Goal: Find specific page/section: Find specific page/section

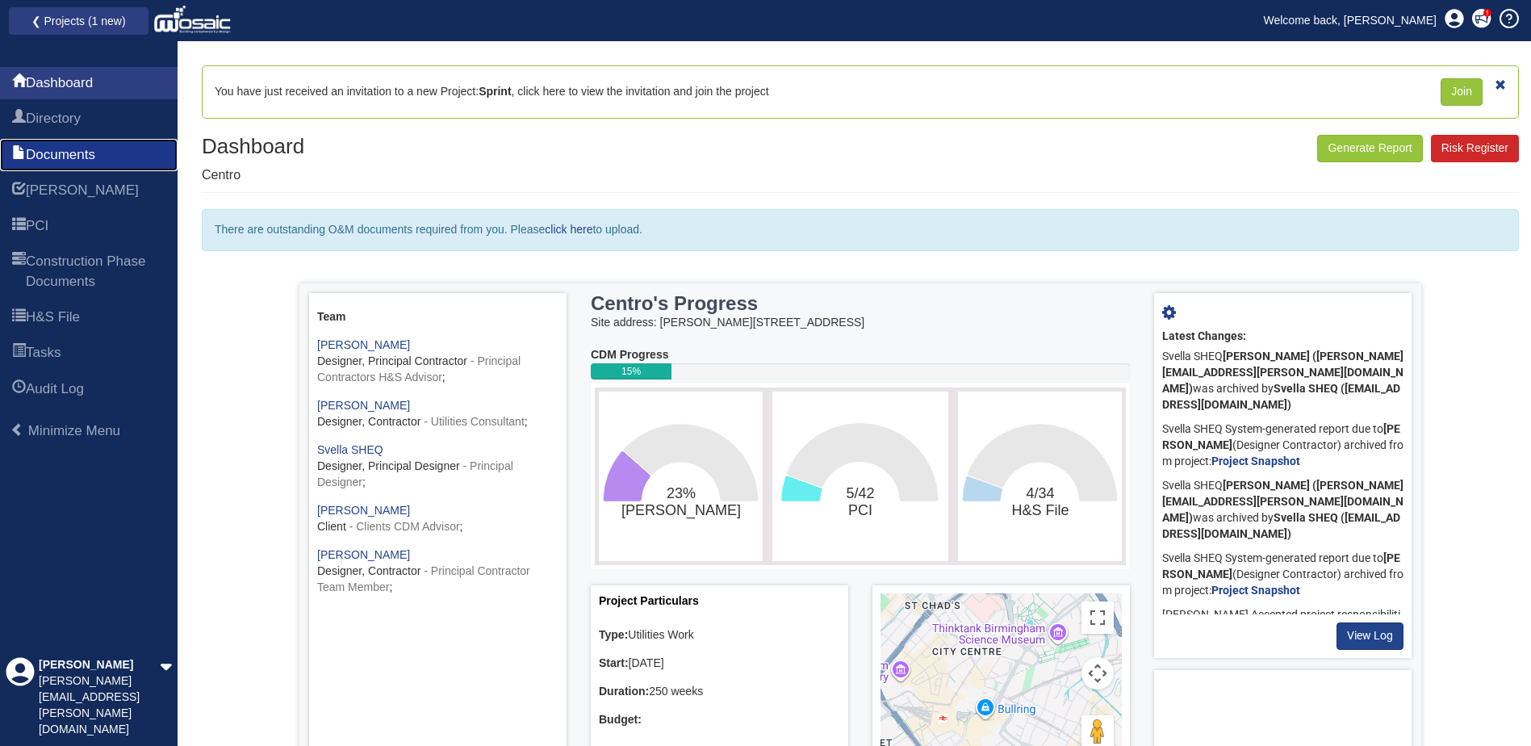
click at [64, 150] on span "Documents" at bounding box center [60, 154] width 69 height 19
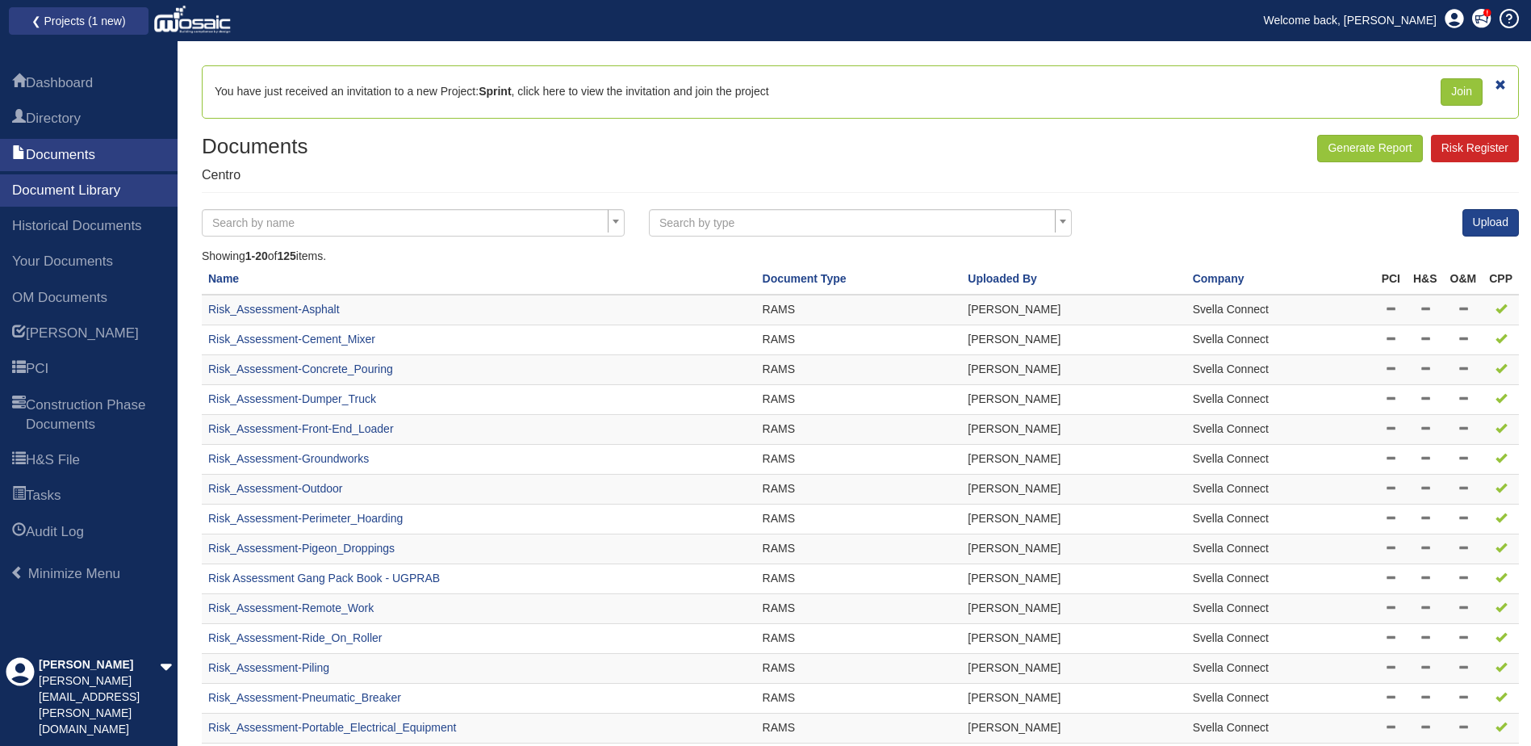
click at [315, 228] on span "Search by name" at bounding box center [408, 226] width 392 height 23
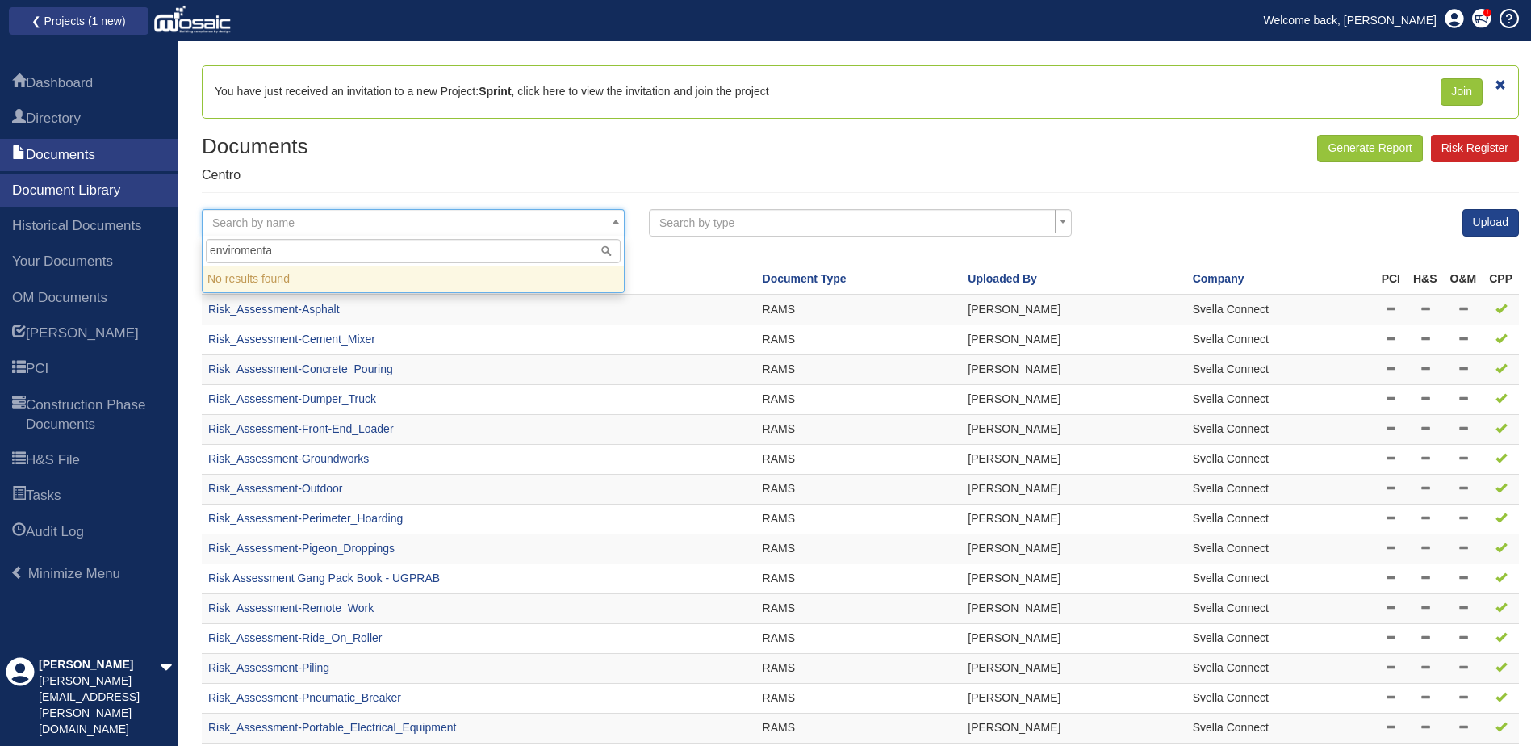
type input "enviromental"
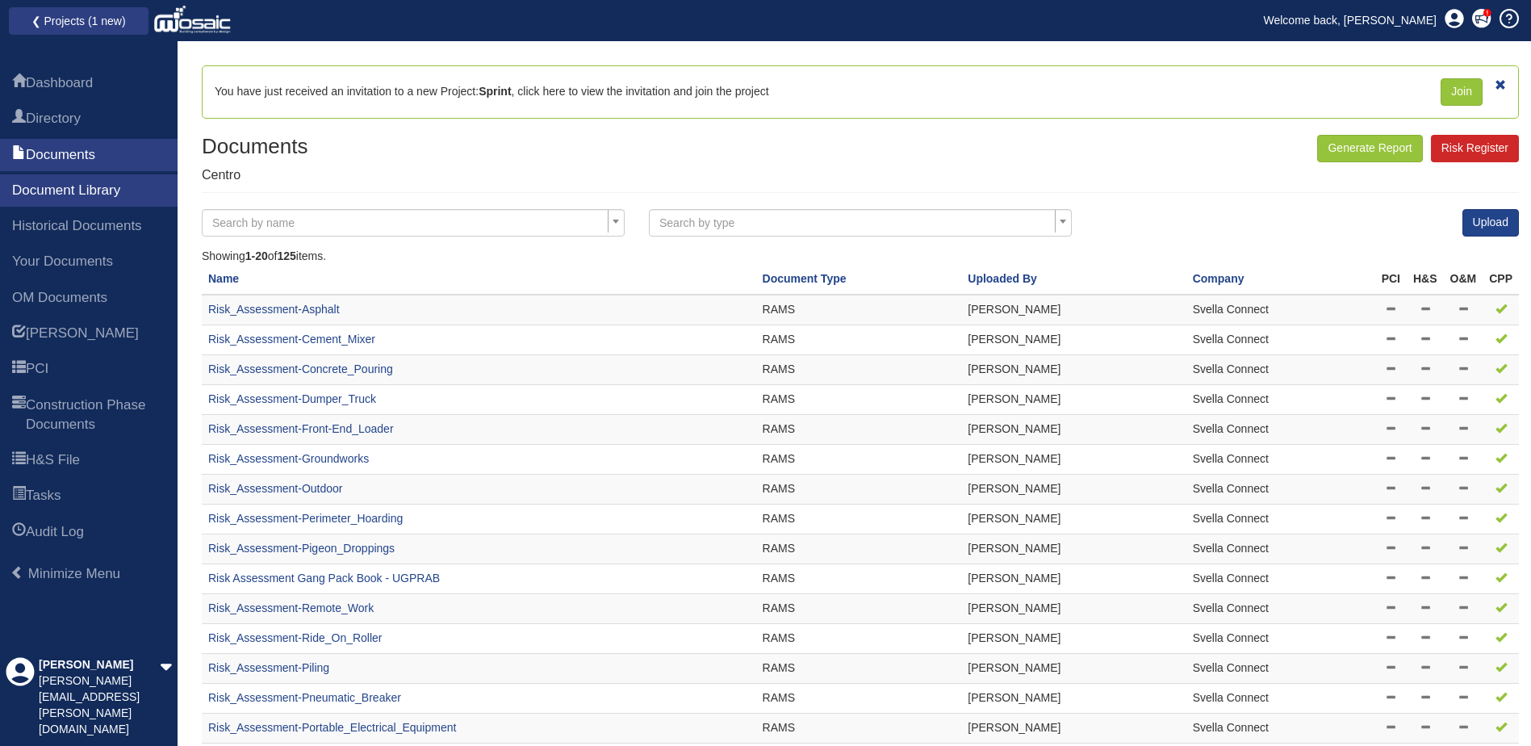
click at [643, 178] on div "Documents Centro Generate Report Risk Register" at bounding box center [860, 163] width 1317 height 57
click at [74, 449] on link "H&S File" at bounding box center [89, 460] width 178 height 32
click at [77, 454] on span "H&S File" at bounding box center [53, 459] width 54 height 19
click at [77, 453] on span "H&S File" at bounding box center [53, 459] width 54 height 19
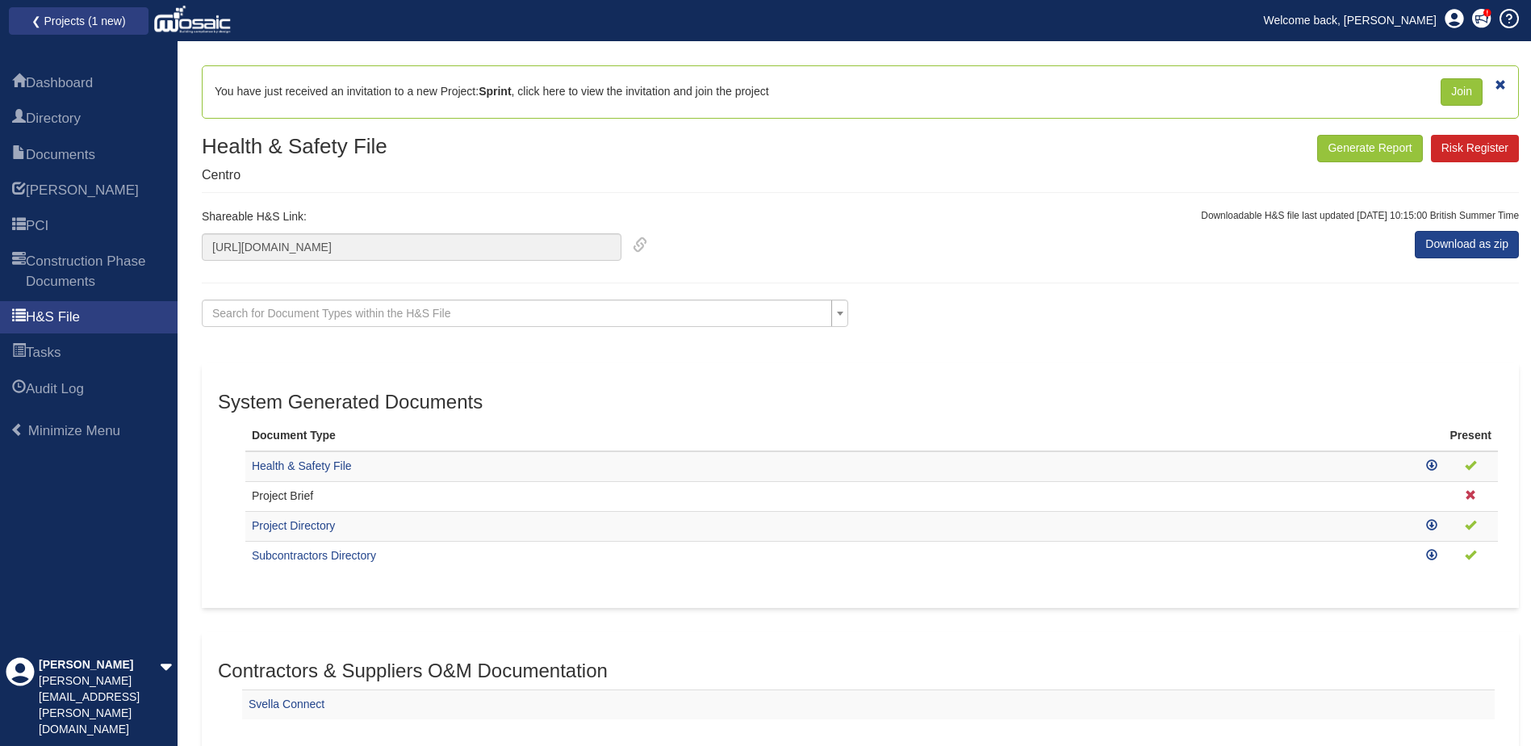
scroll to position [161, 0]
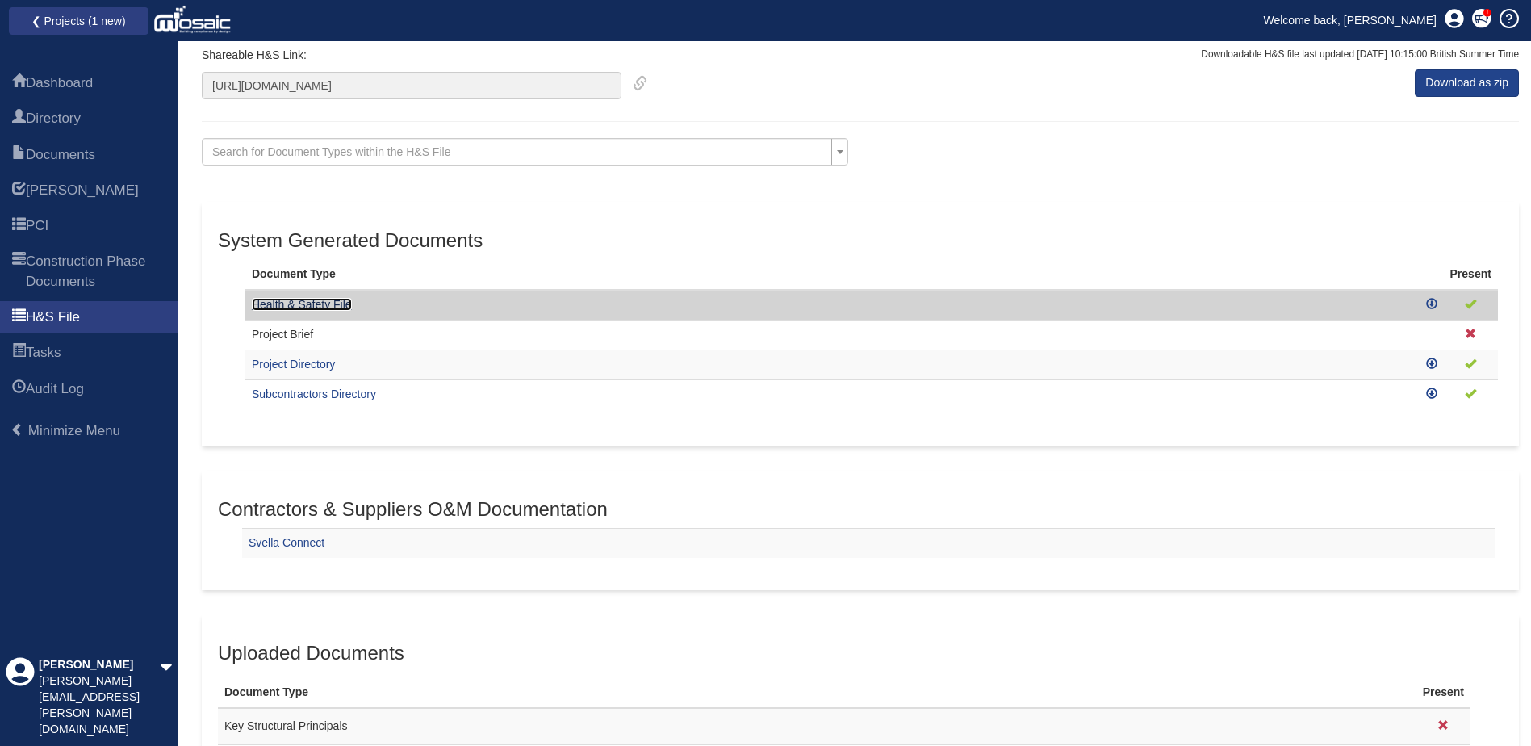
click at [317, 305] on link "Health & Safety File" at bounding box center [302, 304] width 100 height 13
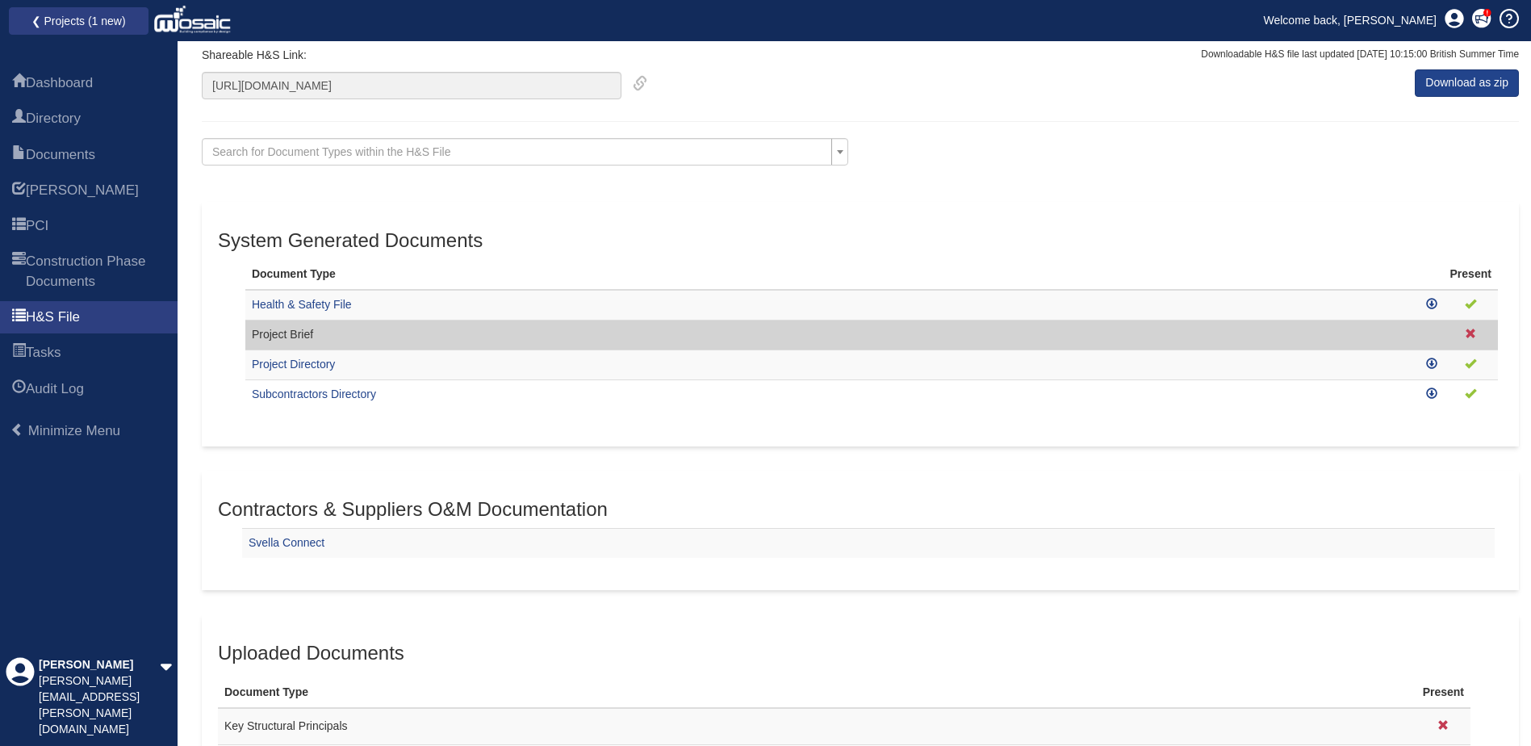
click at [283, 338] on td "Project Brief" at bounding box center [832, 335] width 1174 height 30
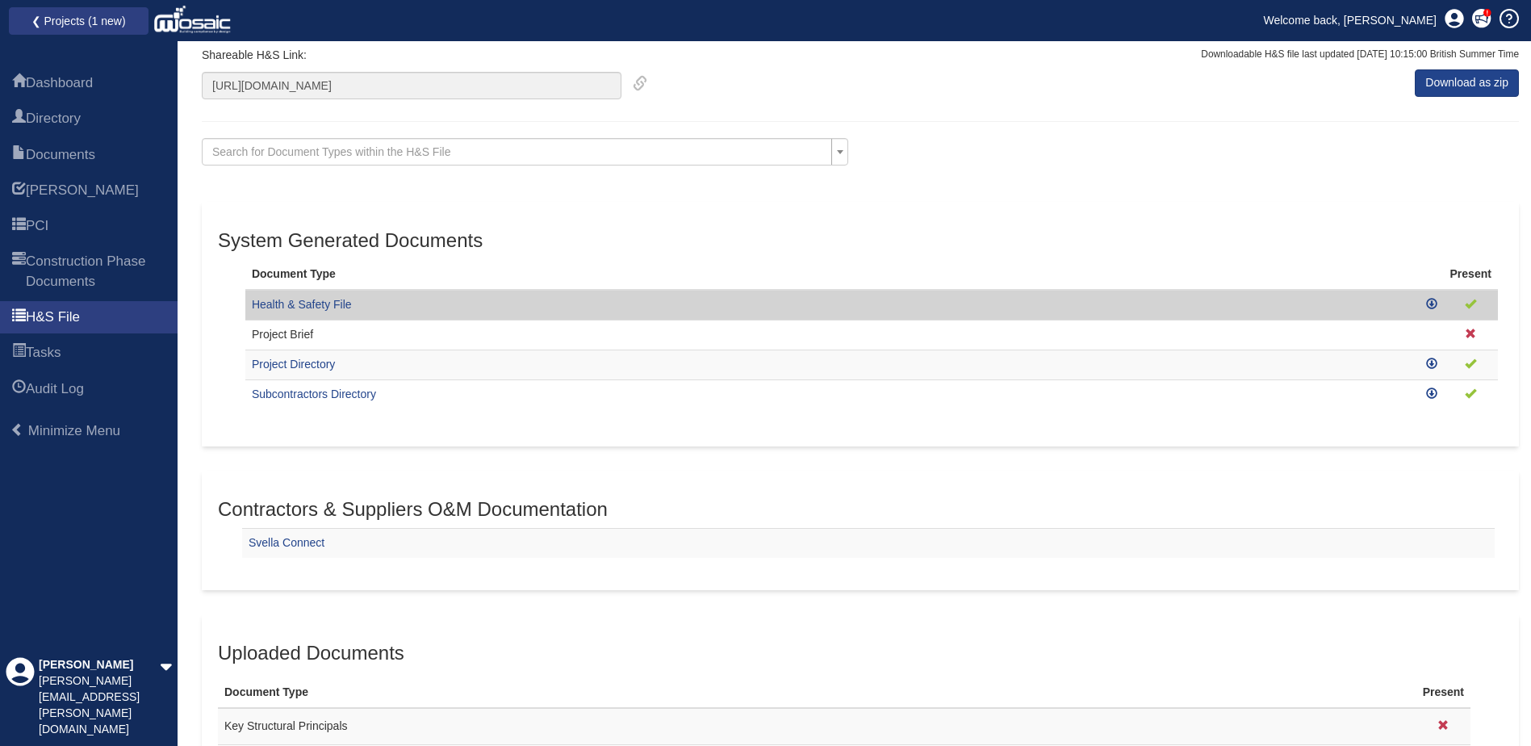
drag, startPoint x: 283, startPoint y: 338, endPoint x: 482, endPoint y: 301, distance: 201.9
click at [484, 301] on td "Health & Safety File" at bounding box center [832, 305] width 1174 height 30
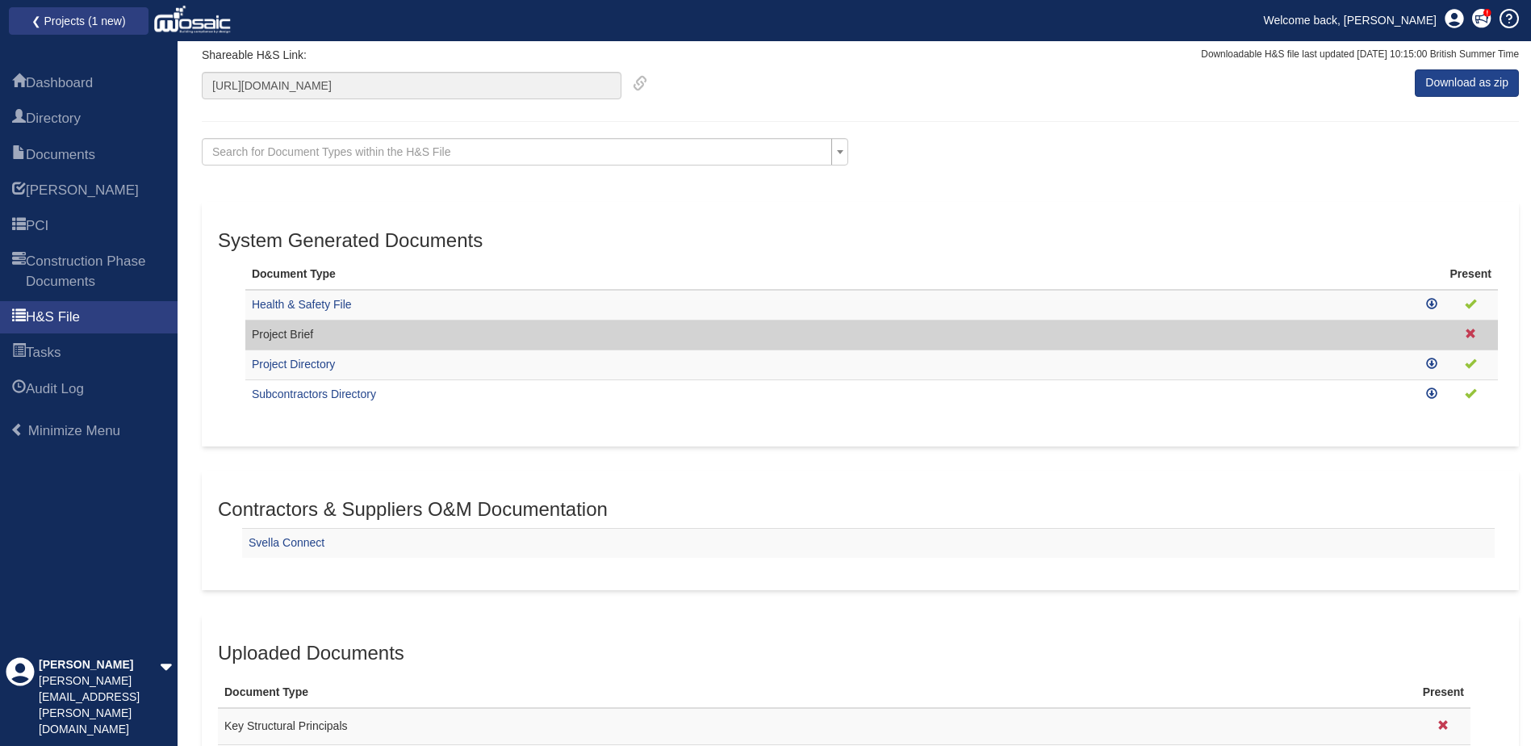
click at [295, 335] on td "Project Brief" at bounding box center [832, 335] width 1174 height 30
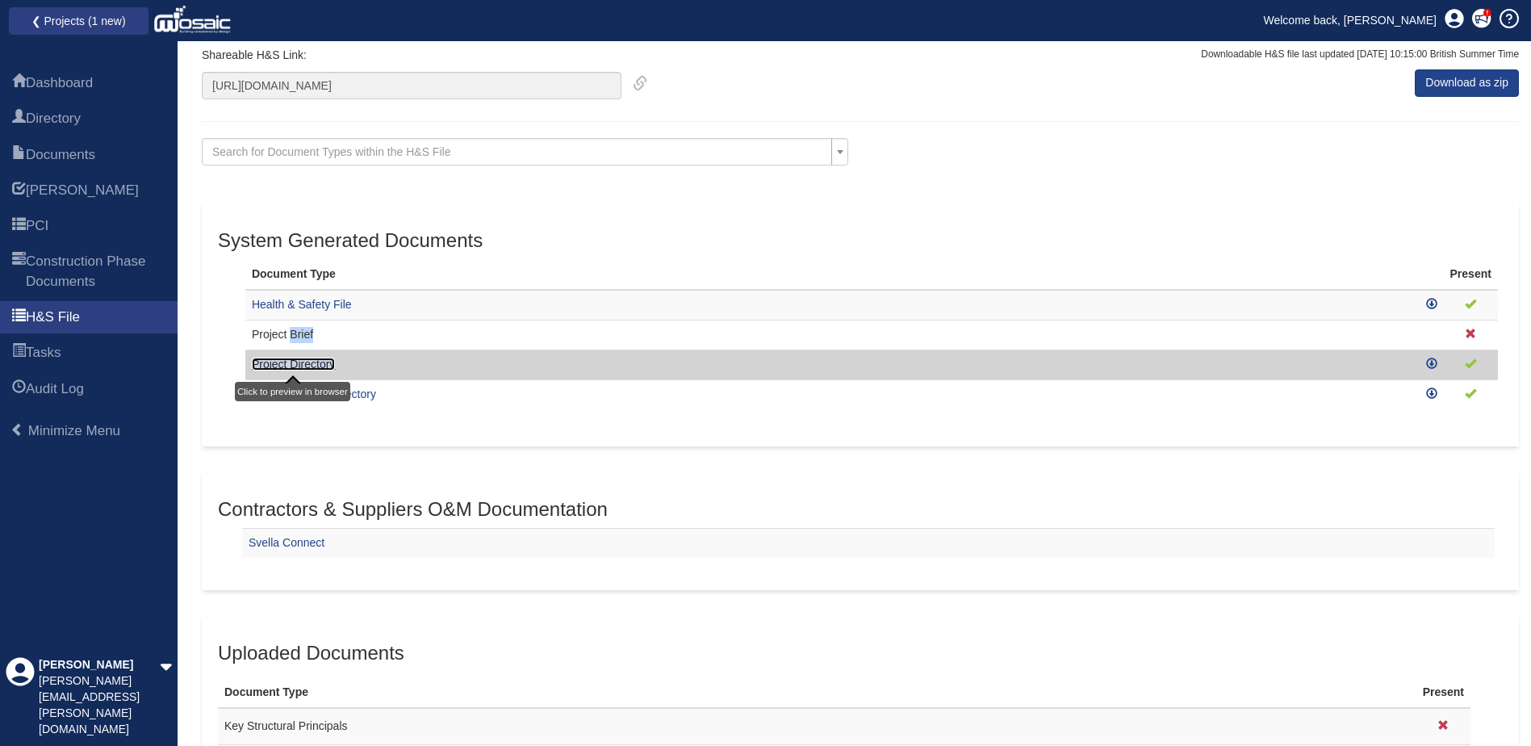
click at [308, 365] on link "Project Directory" at bounding box center [293, 363] width 83 height 13
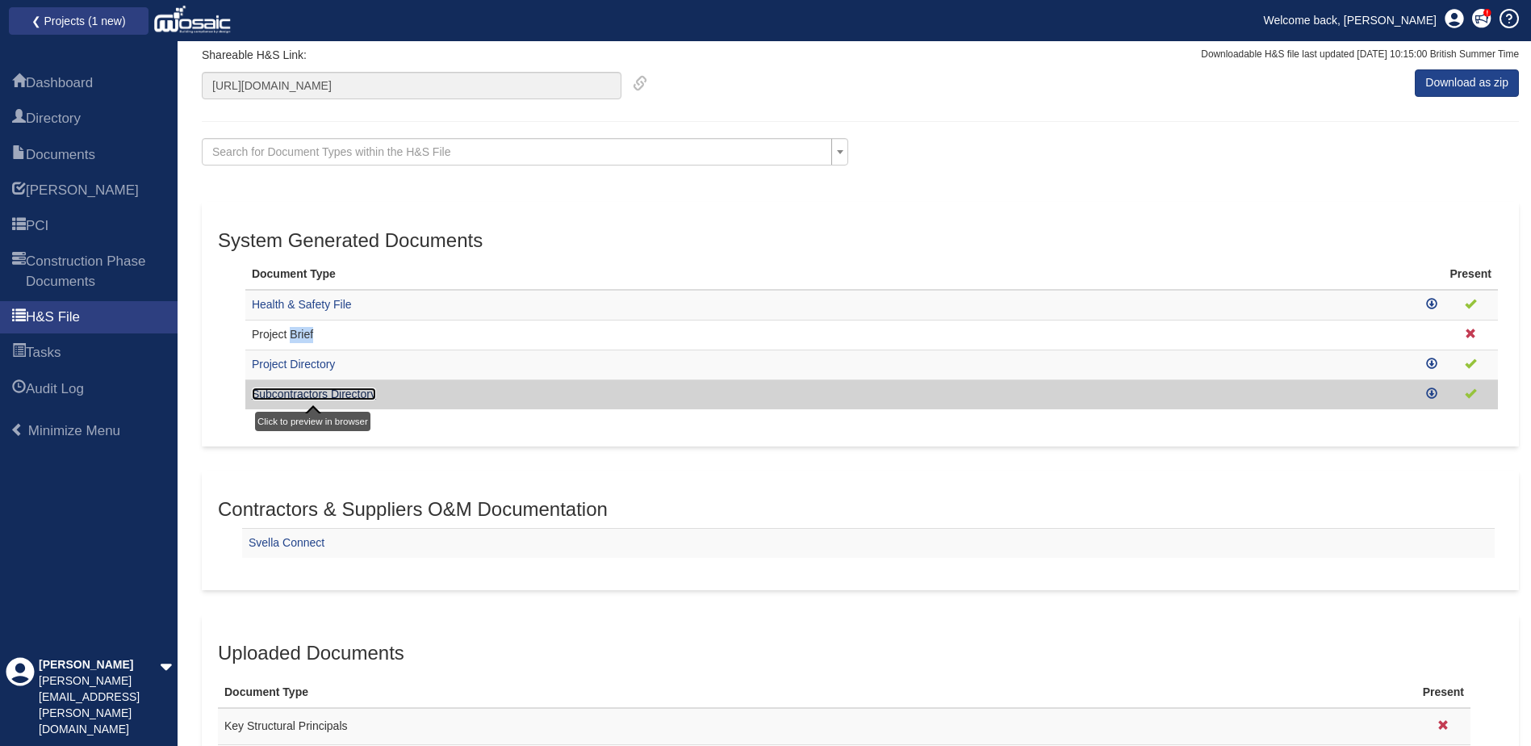
click at [365, 389] on link "Subcontractors Directory" at bounding box center [314, 393] width 124 height 13
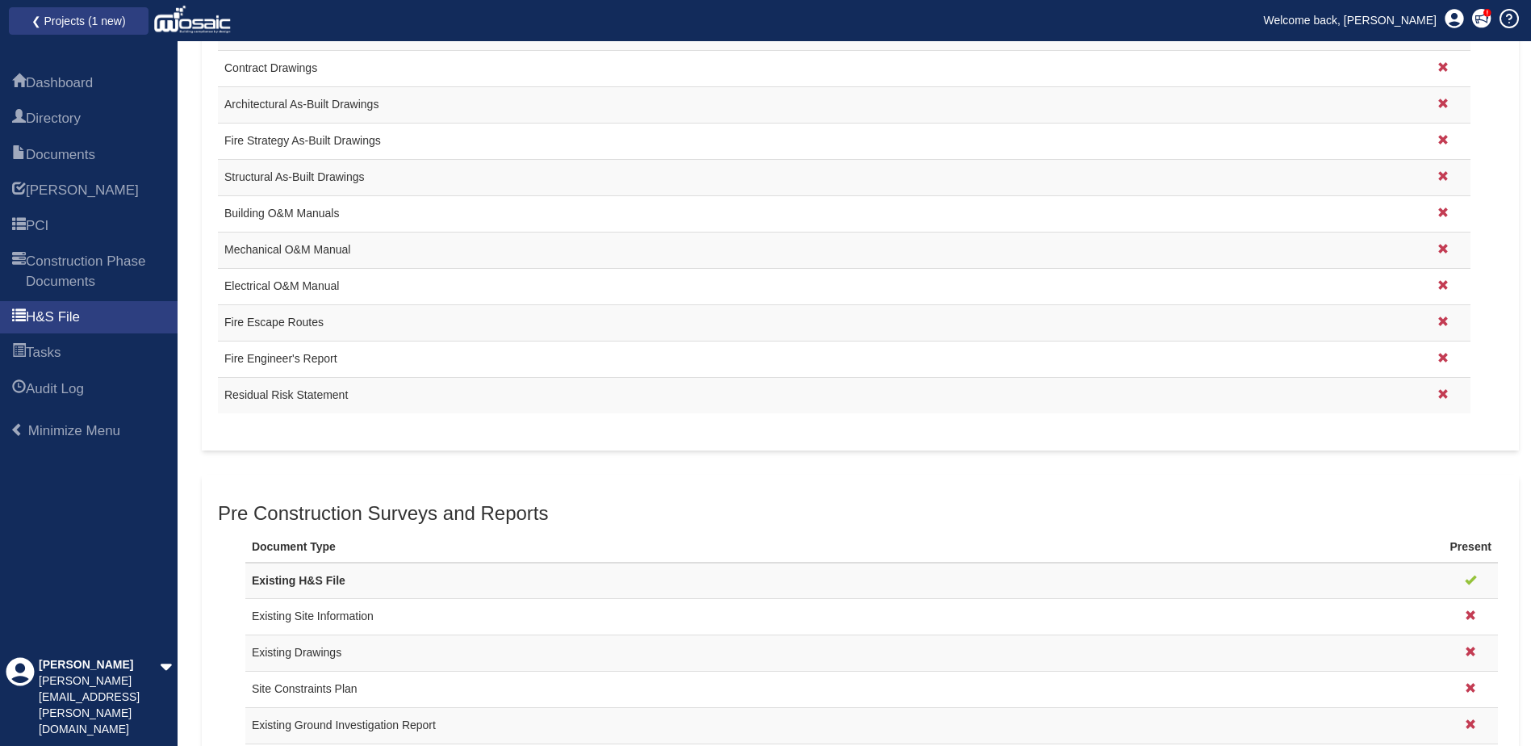
scroll to position [1372, 0]
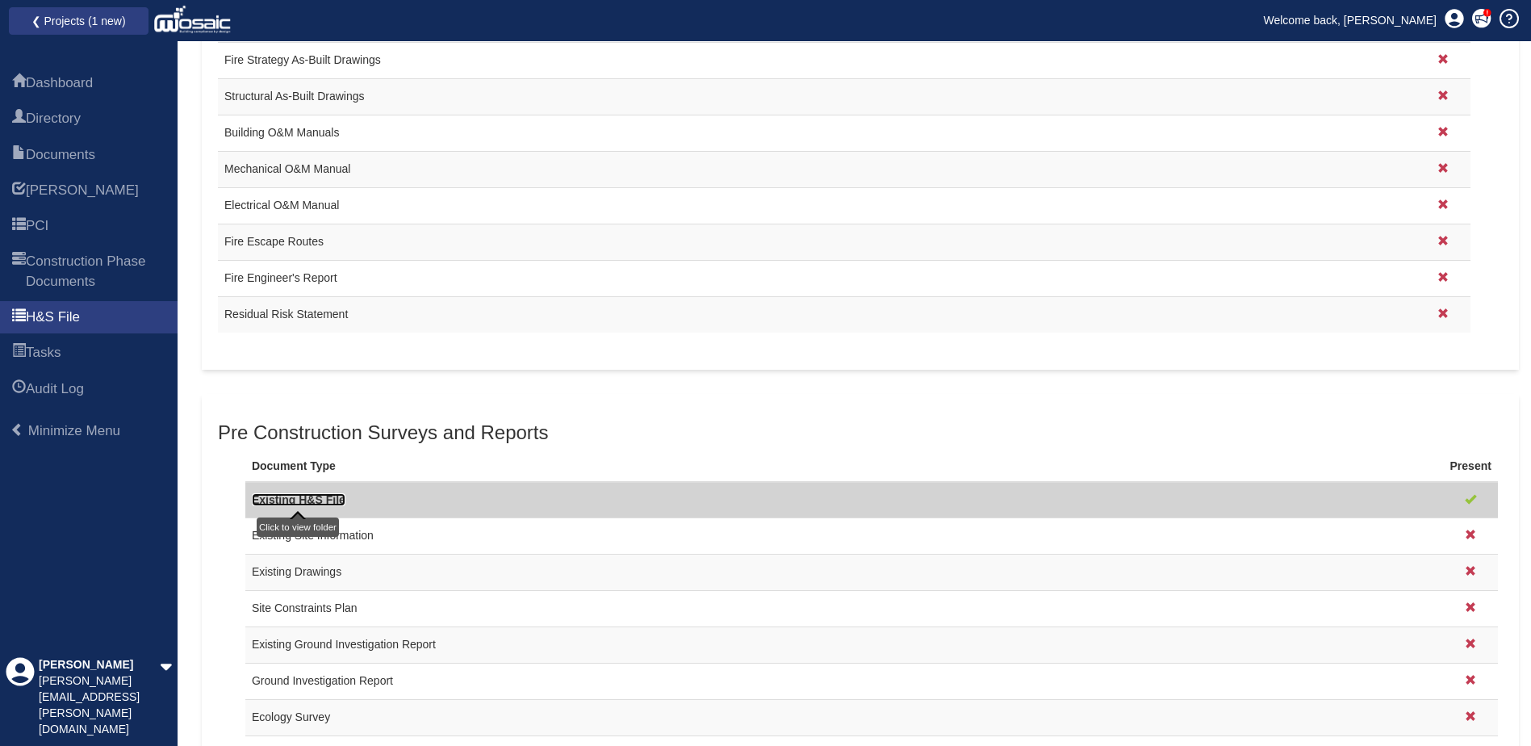
click at [328, 500] on link "Existing H&S File" at bounding box center [299, 499] width 94 height 13
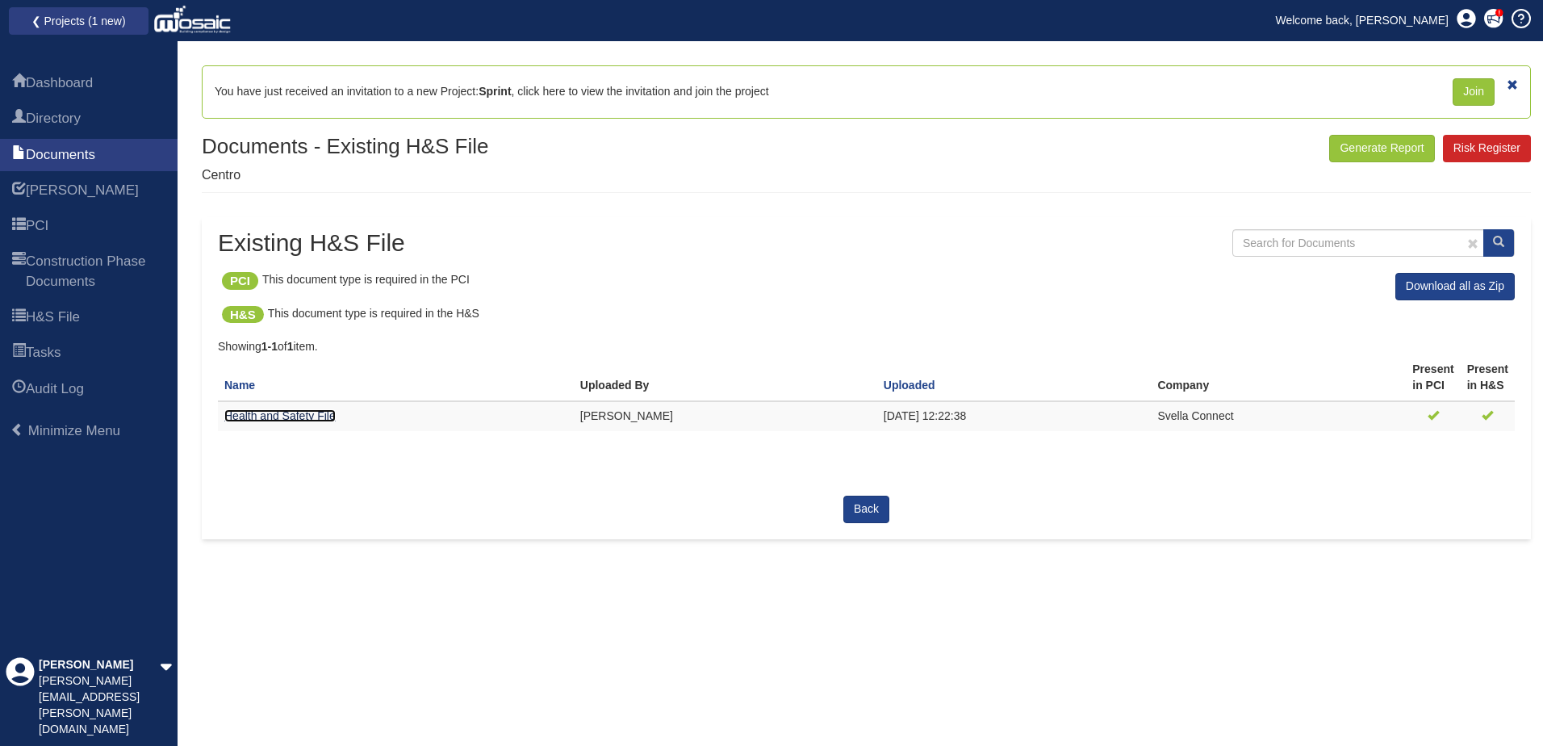
click at [321, 417] on link "Health and Safety File" at bounding box center [279, 415] width 111 height 13
click at [78, 81] on span "Dashboard" at bounding box center [59, 82] width 67 height 19
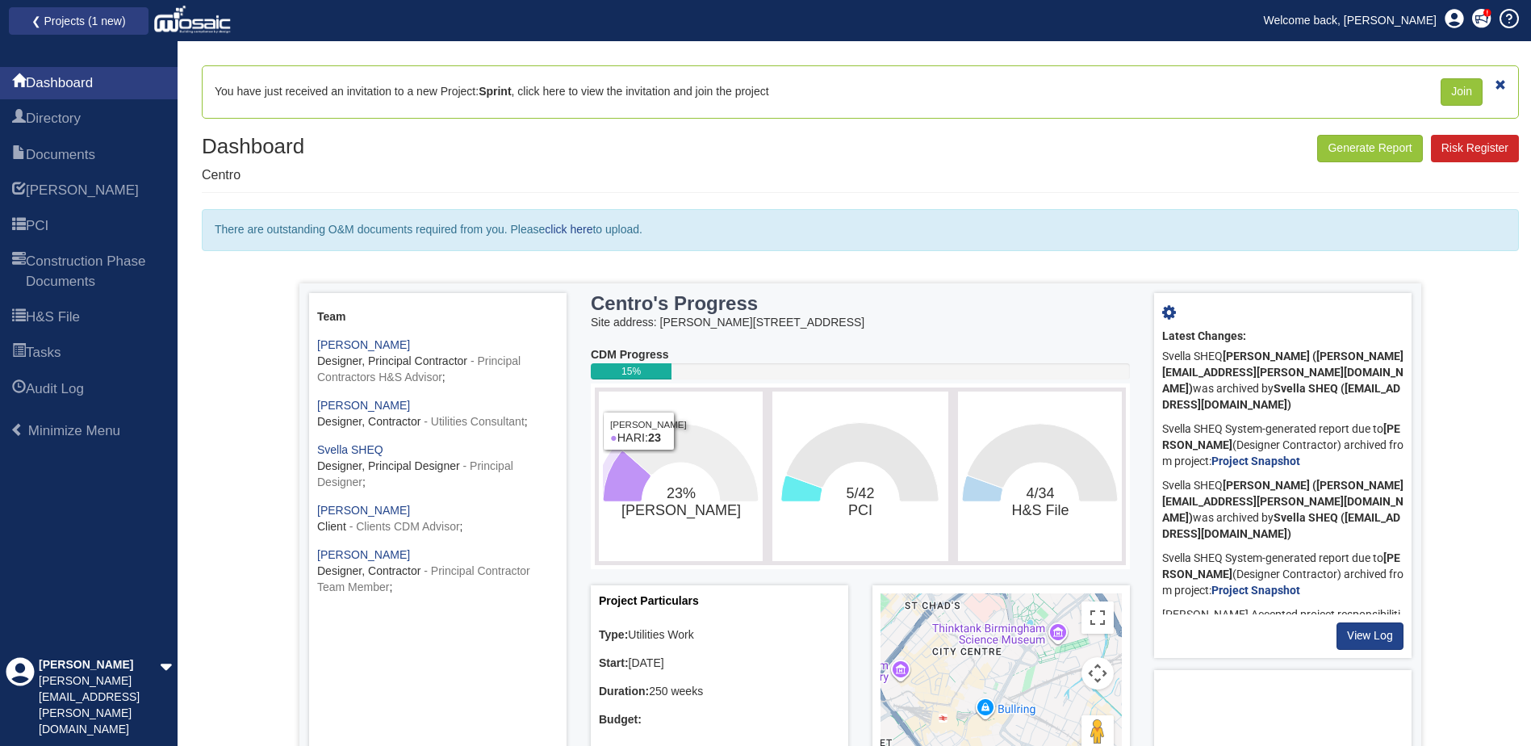
scroll to position [104, 0]
